Goal: Task Accomplishment & Management: Manage account settings

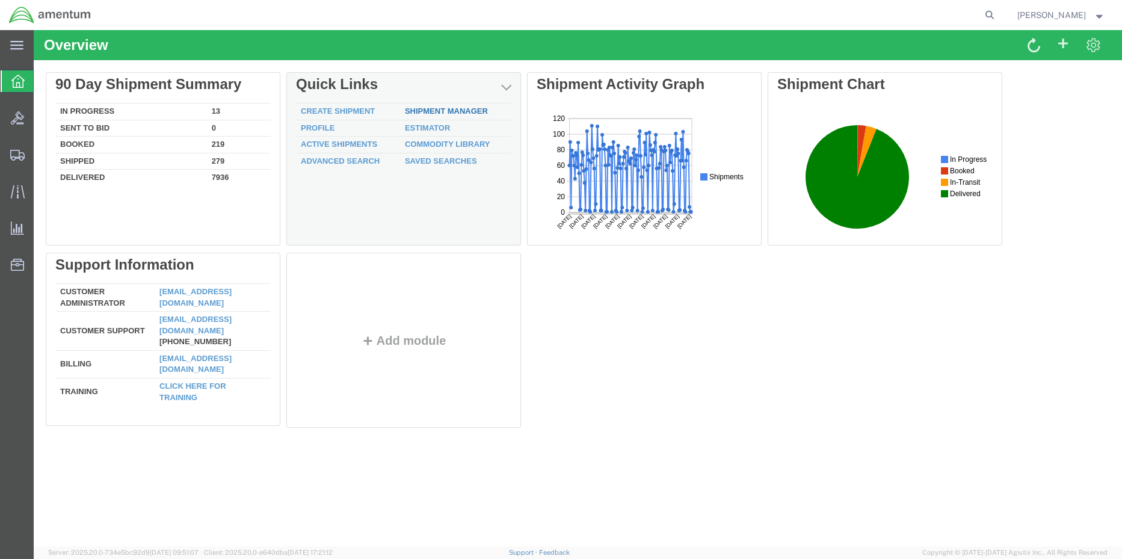
click at [432, 109] on link "Shipment Manager" at bounding box center [446, 110] width 83 height 9
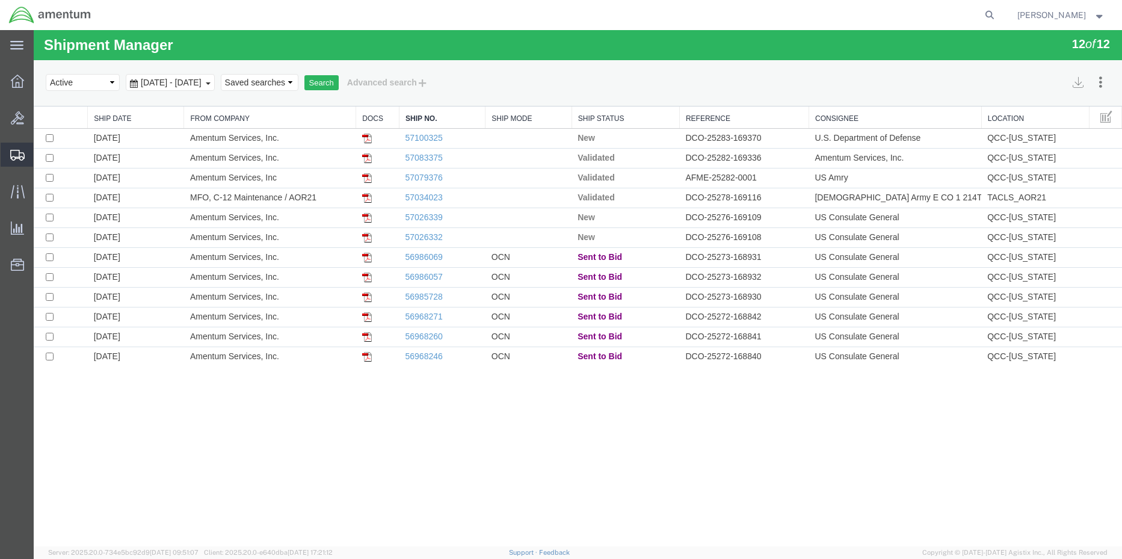
click at [24, 156] on icon at bounding box center [17, 155] width 14 height 11
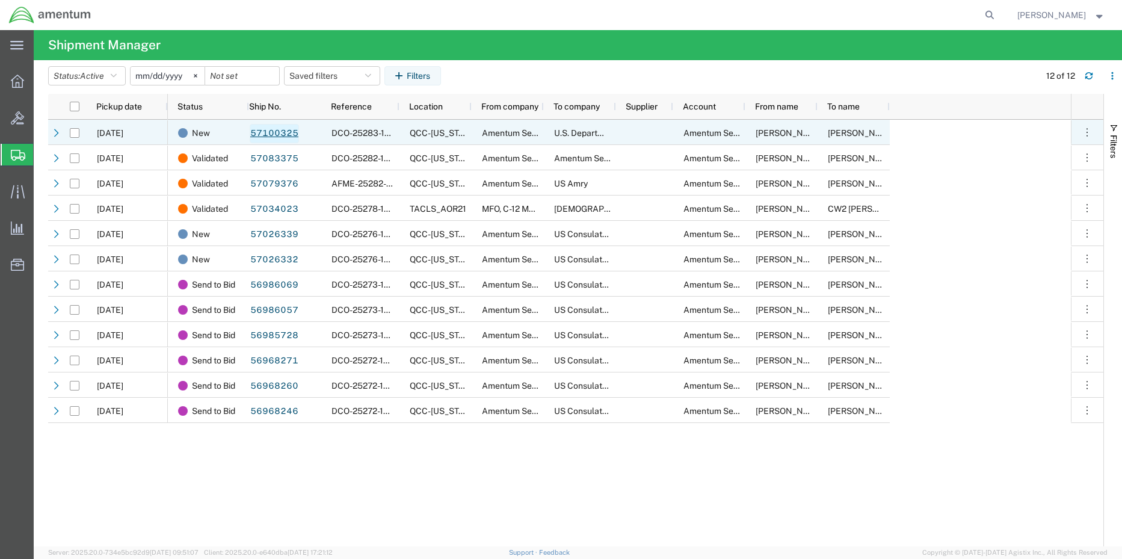
click at [264, 138] on link "57100325" at bounding box center [274, 133] width 49 height 19
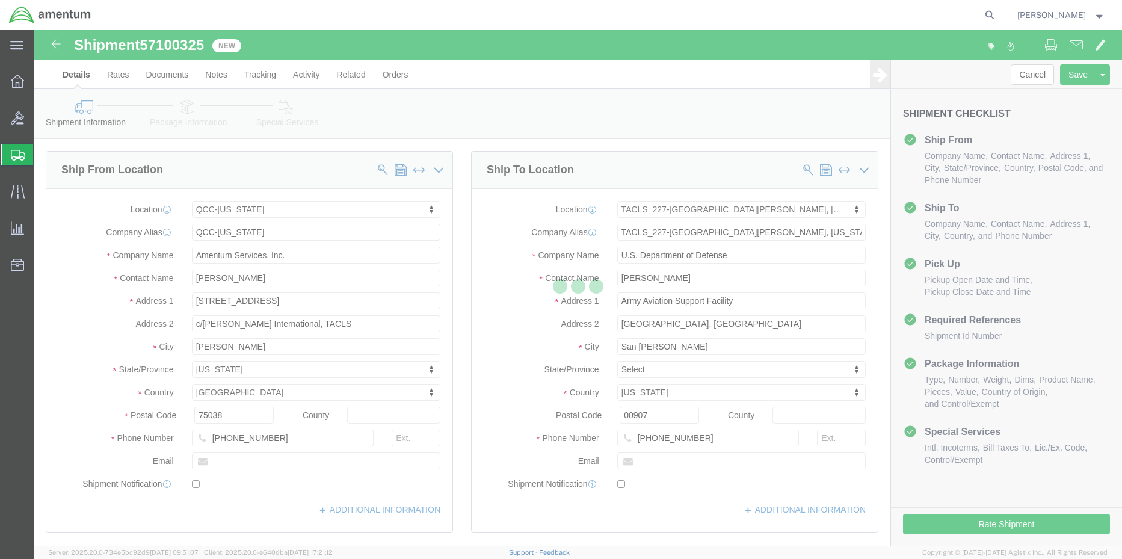
select select "42668"
select select "42681"
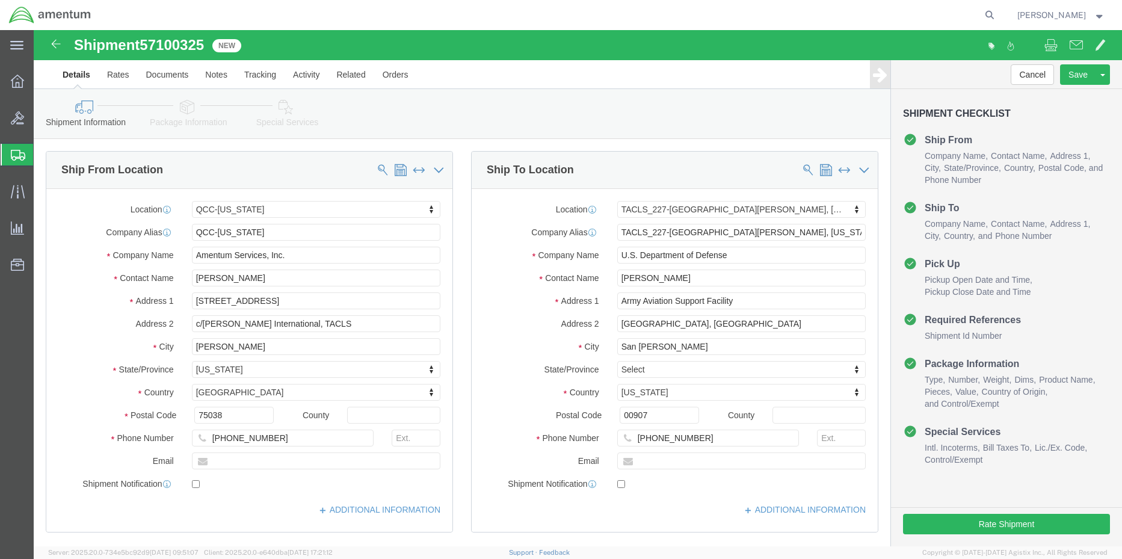
click icon
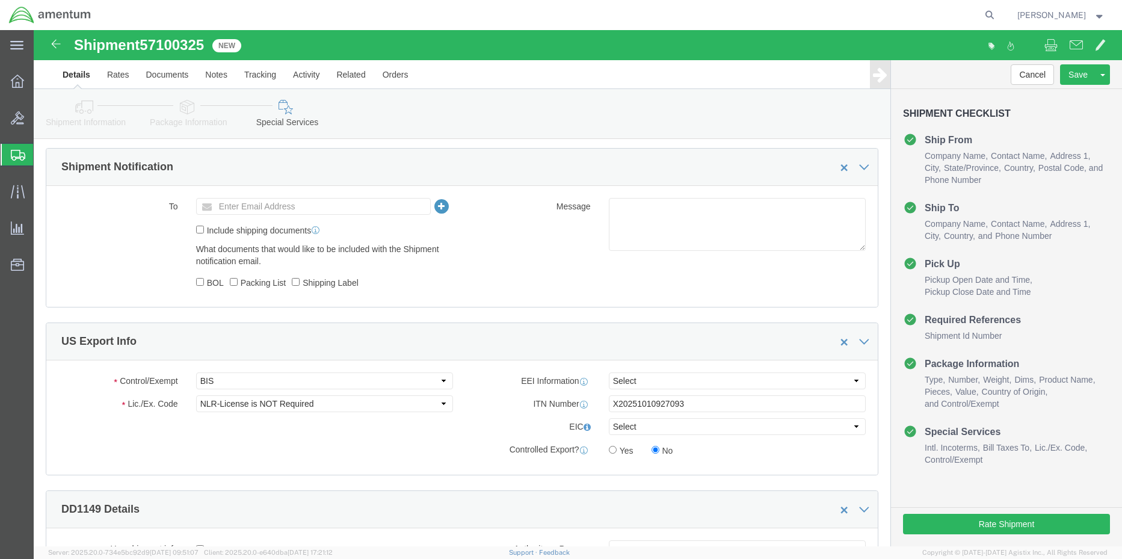
scroll to position [782, 0]
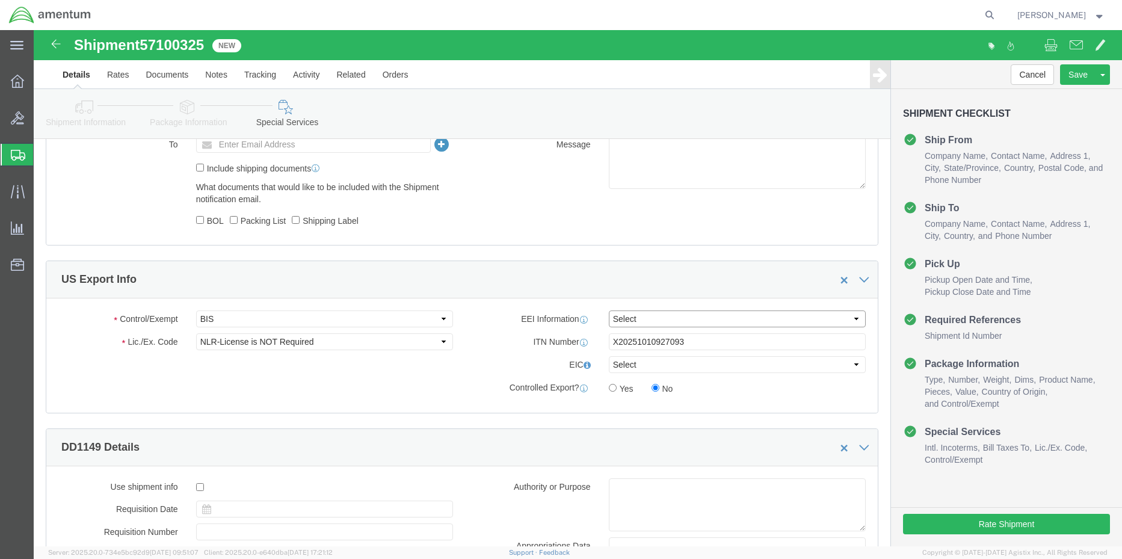
click select "Select AES-Direct EEI Carrier File EEI EEI Exempt"
select select "AESD"
click select "Select AES-Direct EEI Carrier File EEI EEI Exempt"
click button "Rate Shipment"
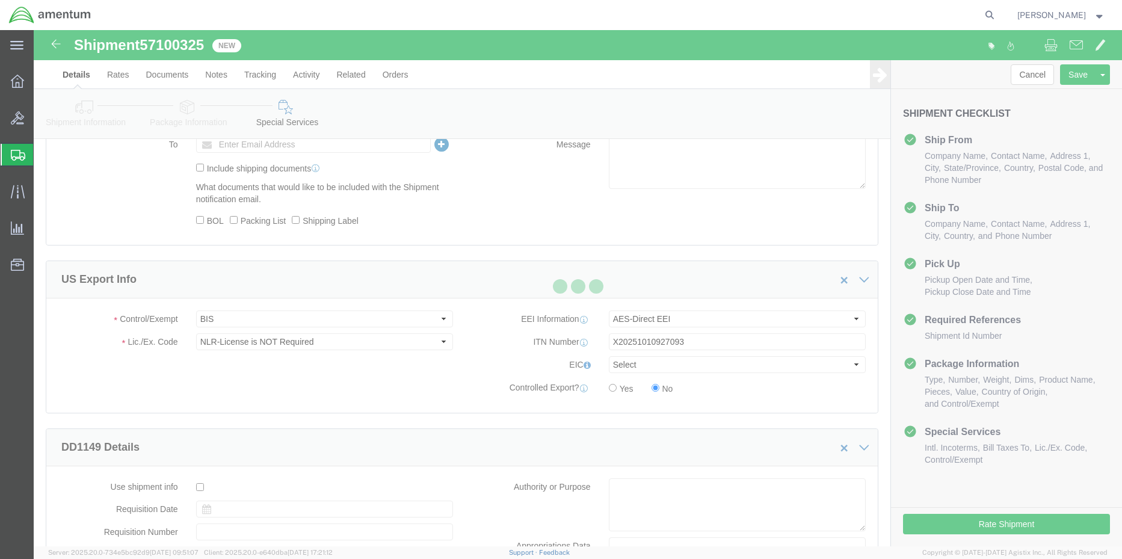
scroll to position [0, 0]
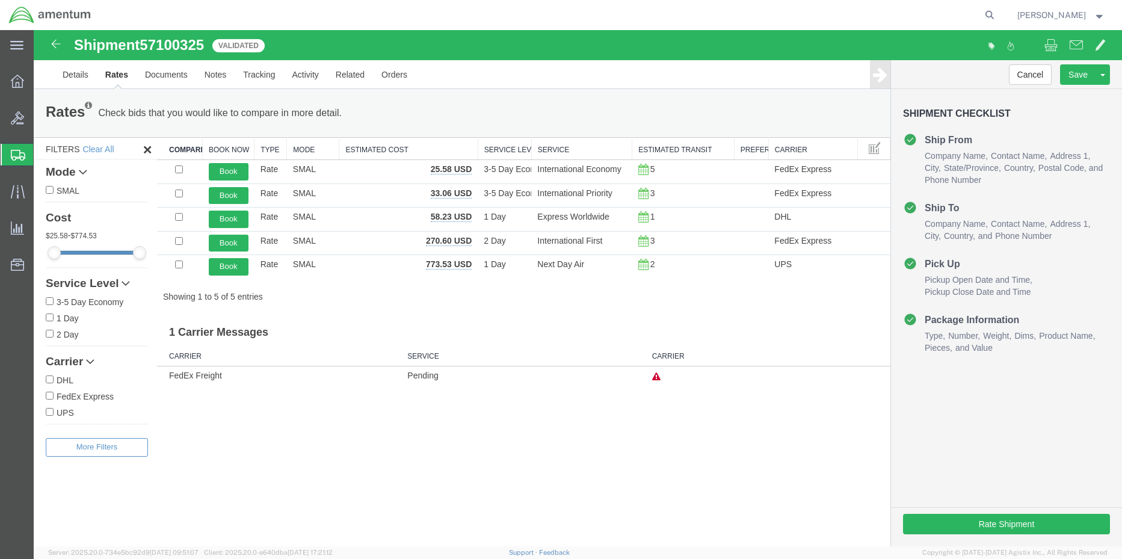
click at [49, 396] on input "FedEx Express" at bounding box center [50, 395] width 8 height 8
checkbox input "true"
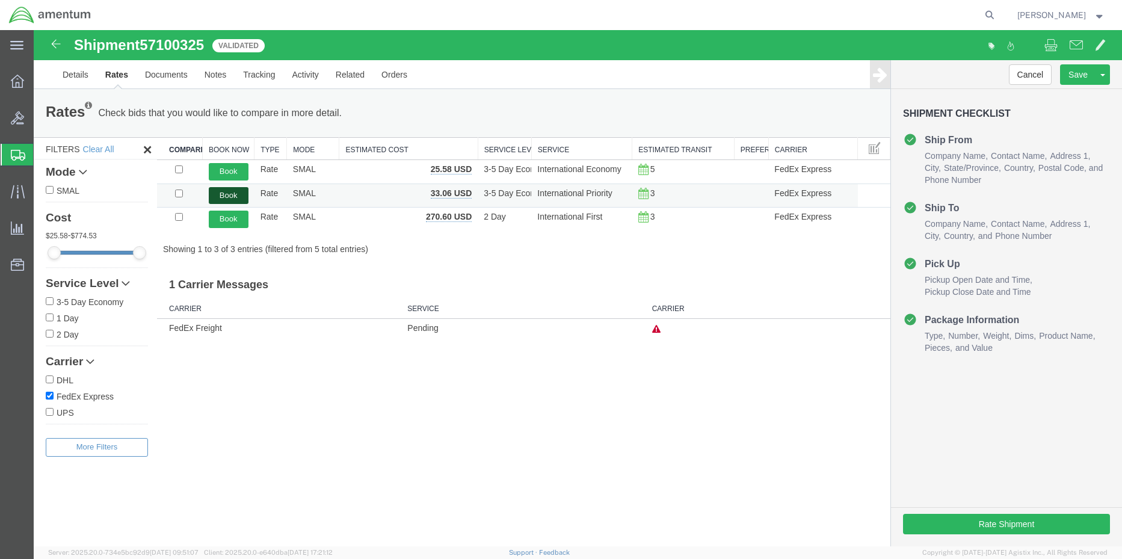
click at [223, 197] on button "Book" at bounding box center [229, 195] width 40 height 17
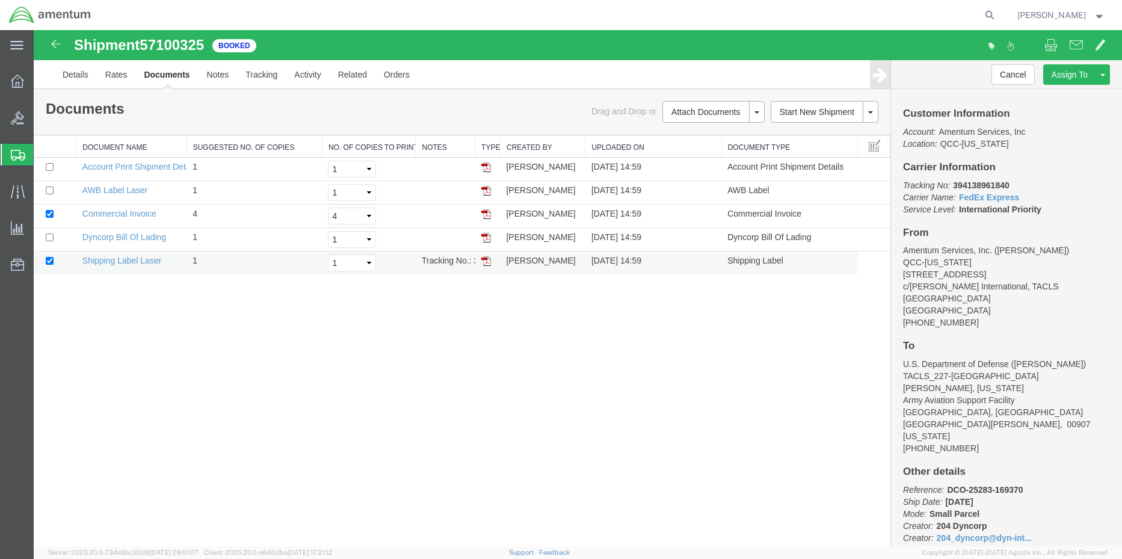
click at [484, 260] on img at bounding box center [486, 261] width 10 height 10
click at [484, 188] on img at bounding box center [486, 191] width 10 height 10
click at [12, 85] on icon at bounding box center [17, 81] width 13 height 13
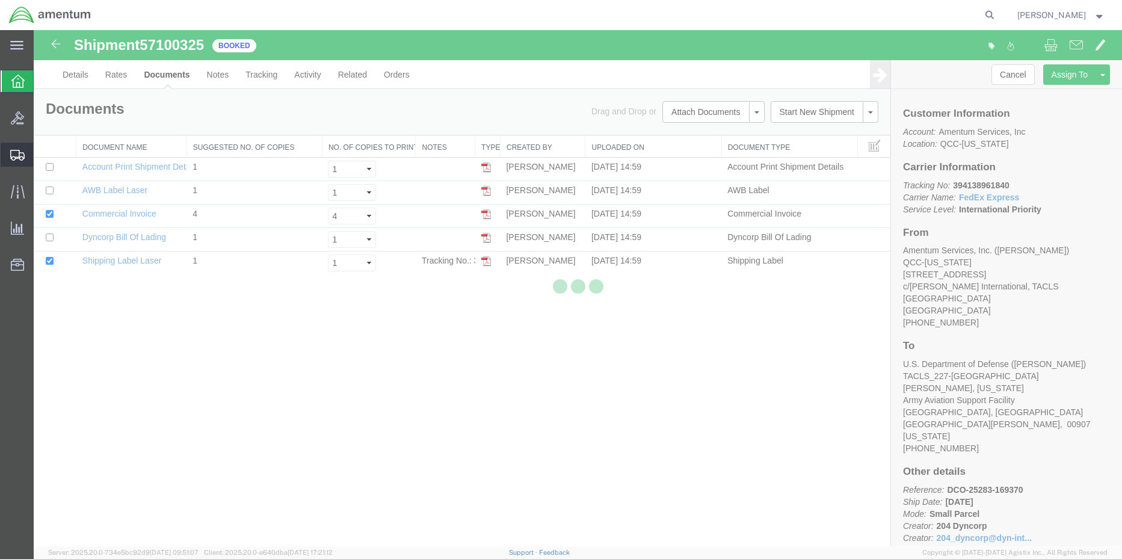
click at [20, 158] on icon at bounding box center [17, 155] width 14 height 11
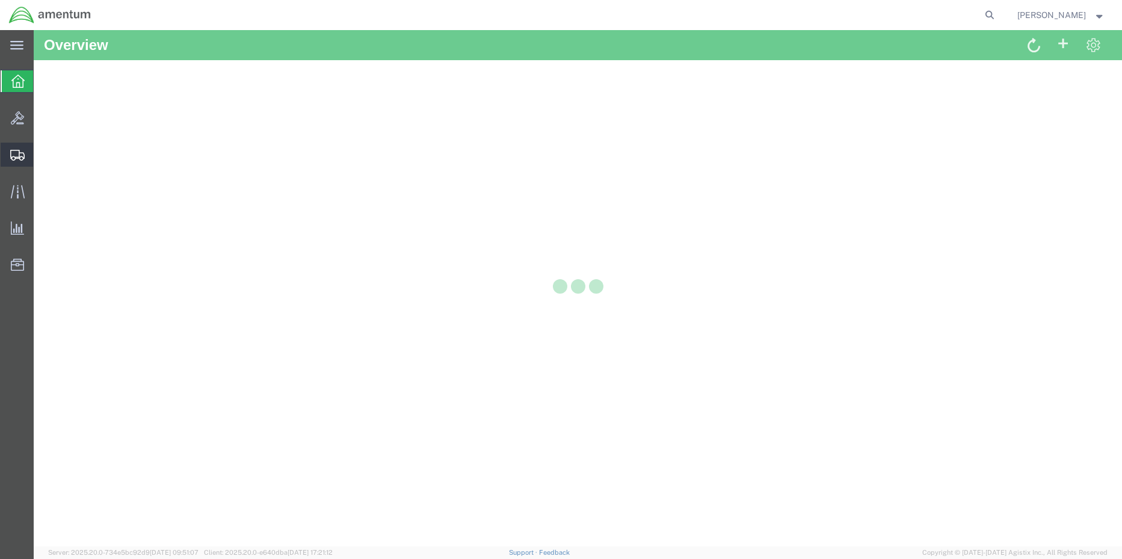
click at [0, 0] on span "Shipment Manager" at bounding box center [0, 0] width 0 height 0
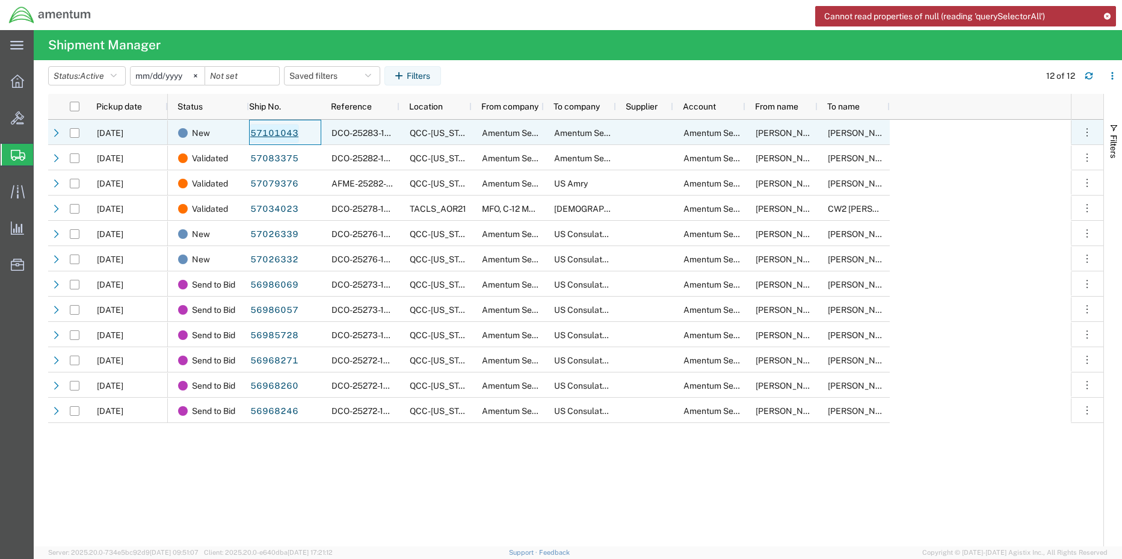
click at [268, 131] on link "57101043" at bounding box center [274, 133] width 49 height 19
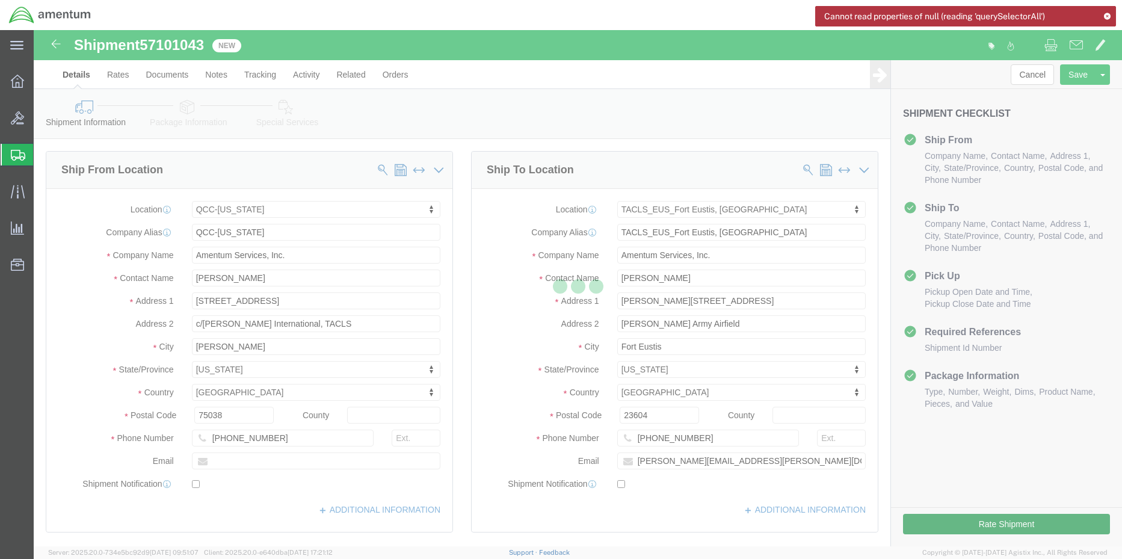
select select "42668"
select select "72491"
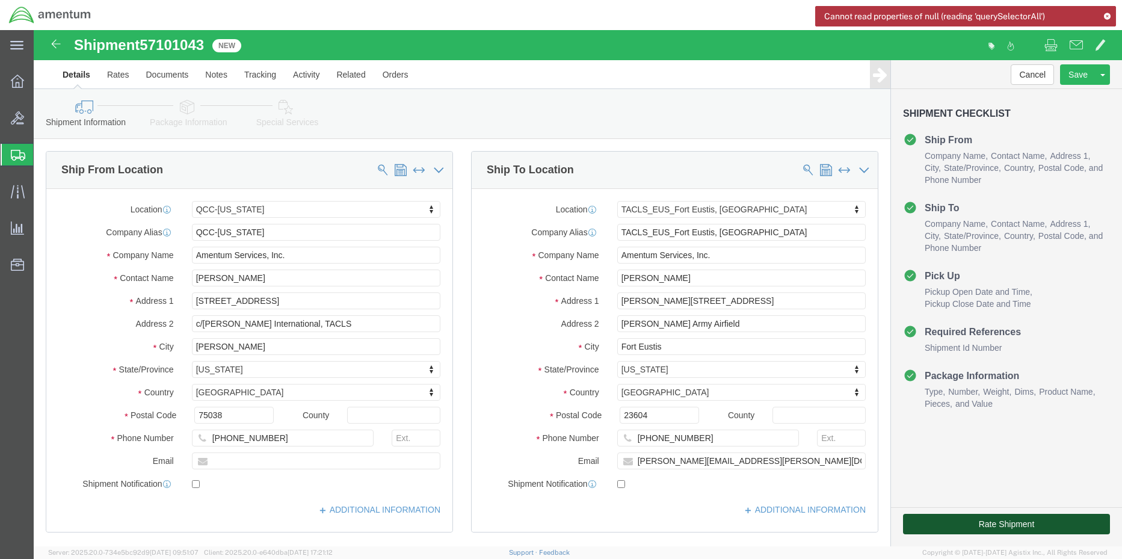
click button "Rate Shipment"
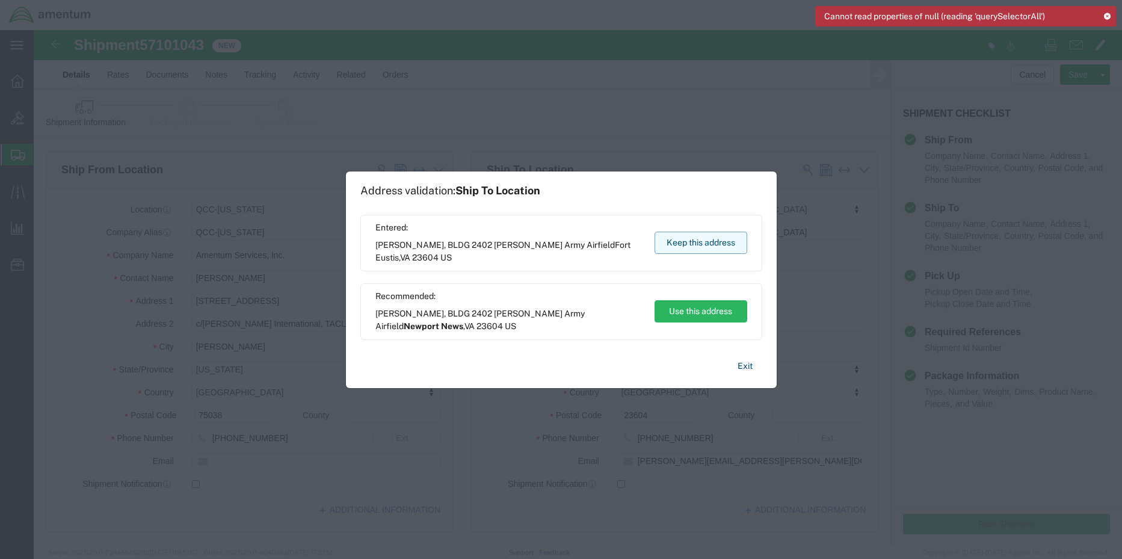
click at [705, 240] on button "Keep this address" at bounding box center [700, 243] width 93 height 22
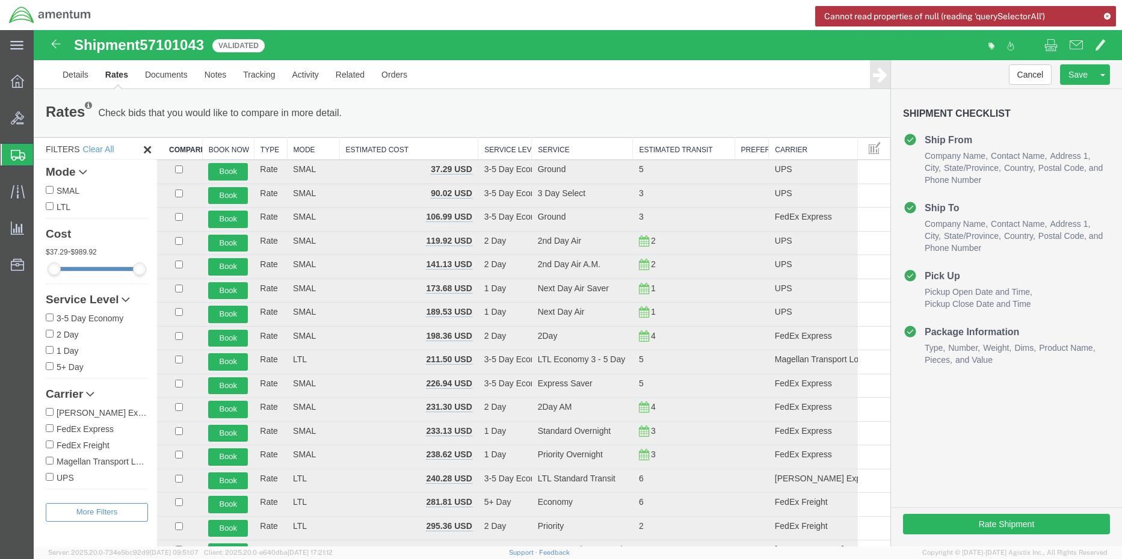
click at [52, 428] on input "FedEx Express" at bounding box center [50, 428] width 8 height 8
checkbox input "true"
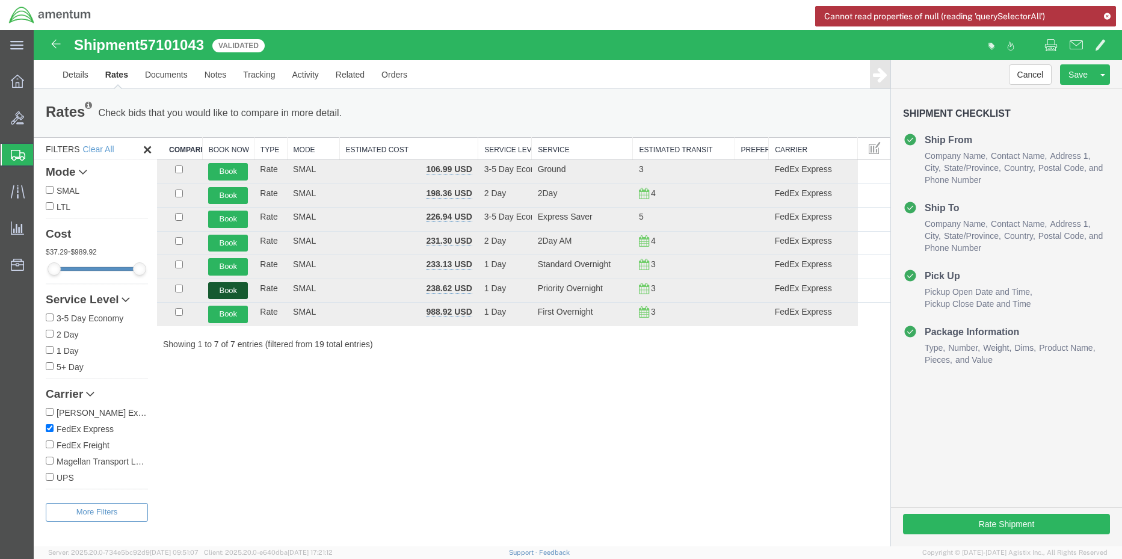
click at [222, 292] on button "Book" at bounding box center [228, 290] width 40 height 17
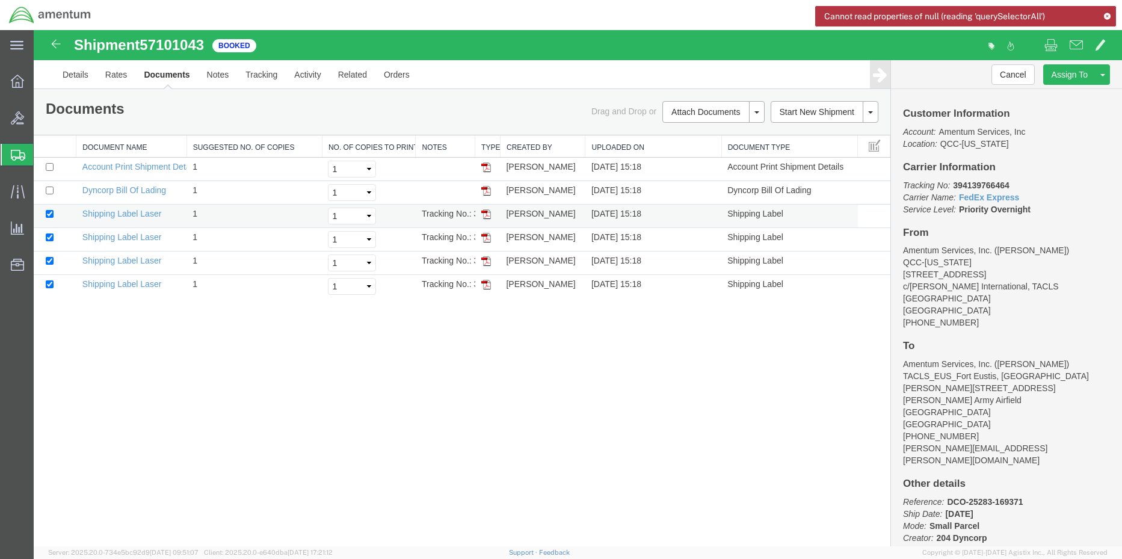
click at [487, 212] on img at bounding box center [486, 214] width 10 height 10
click at [486, 236] on img at bounding box center [486, 238] width 10 height 10
click at [488, 262] on img at bounding box center [486, 261] width 10 height 10
click at [488, 261] on img at bounding box center [486, 261] width 10 height 10
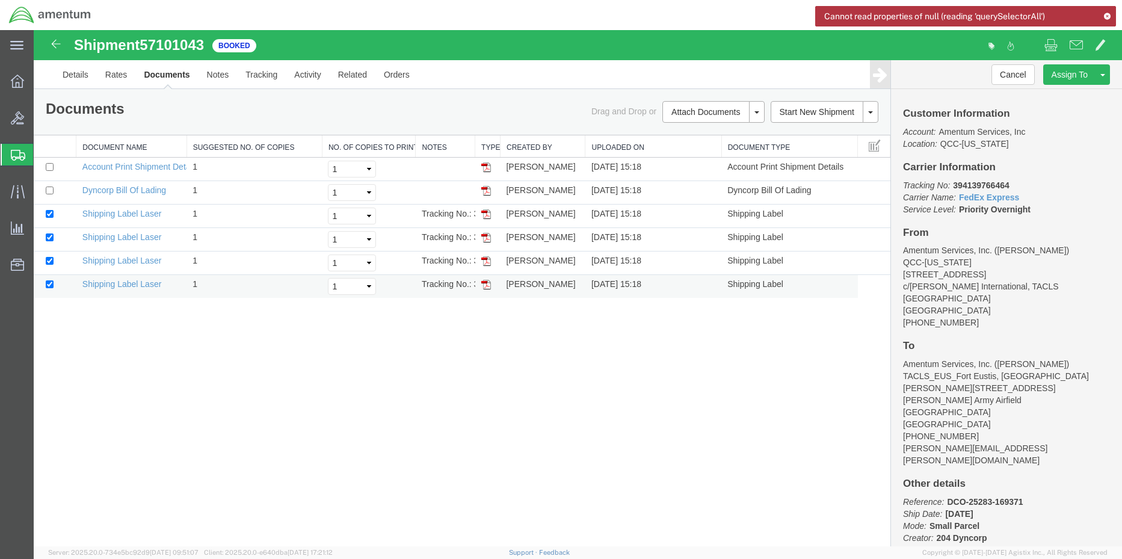
click at [483, 283] on img at bounding box center [486, 285] width 10 height 10
